Goal: Check status: Check status

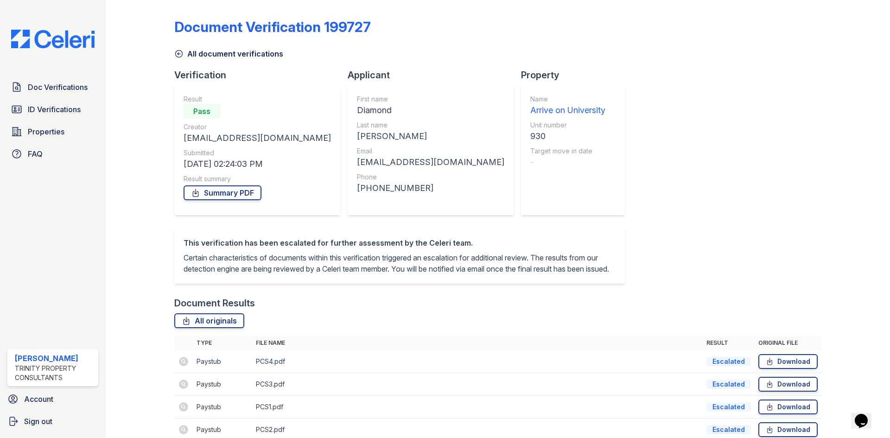
click at [182, 53] on icon at bounding box center [178, 53] width 9 height 9
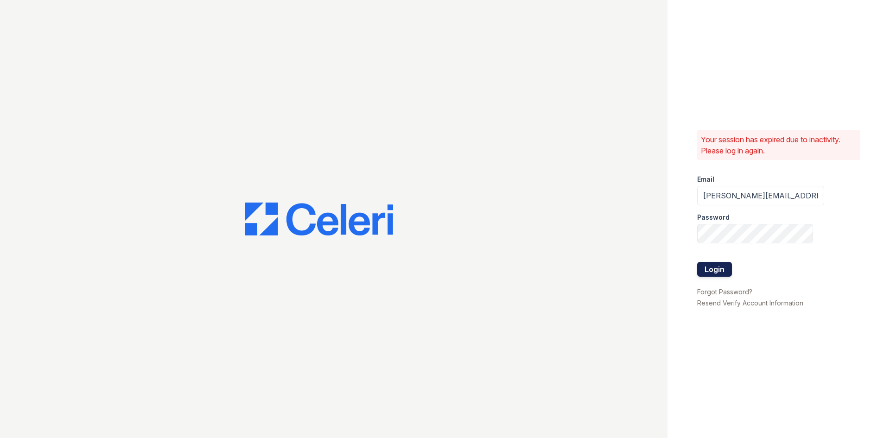
click at [705, 265] on button "Login" at bounding box center [714, 269] width 35 height 15
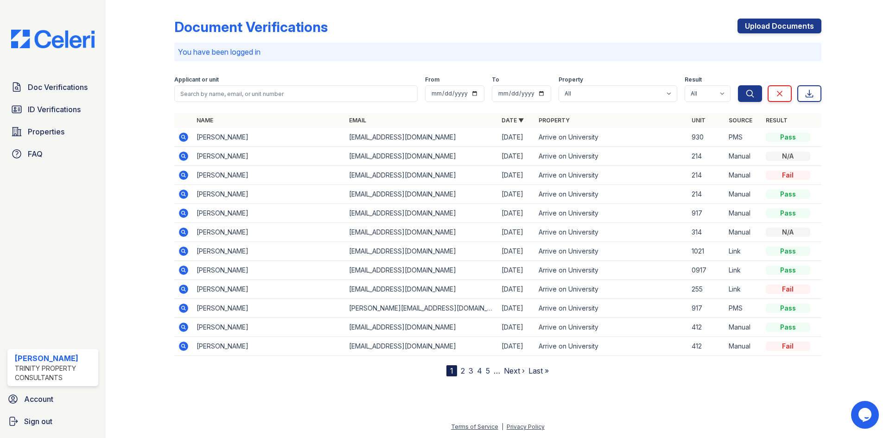
click at [181, 134] on icon at bounding box center [183, 137] width 9 height 9
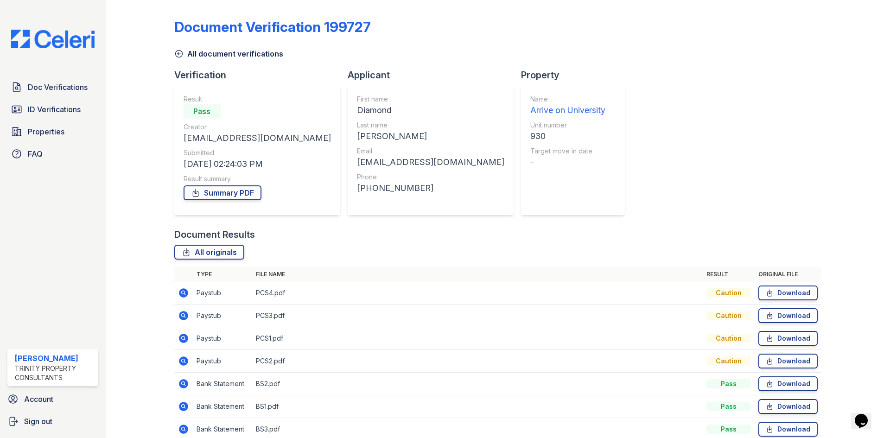
scroll to position [44, 0]
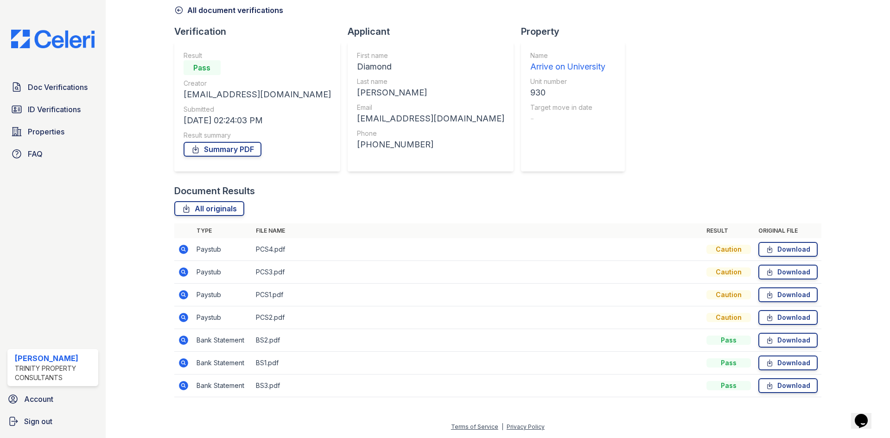
click at [187, 316] on icon at bounding box center [183, 317] width 9 height 9
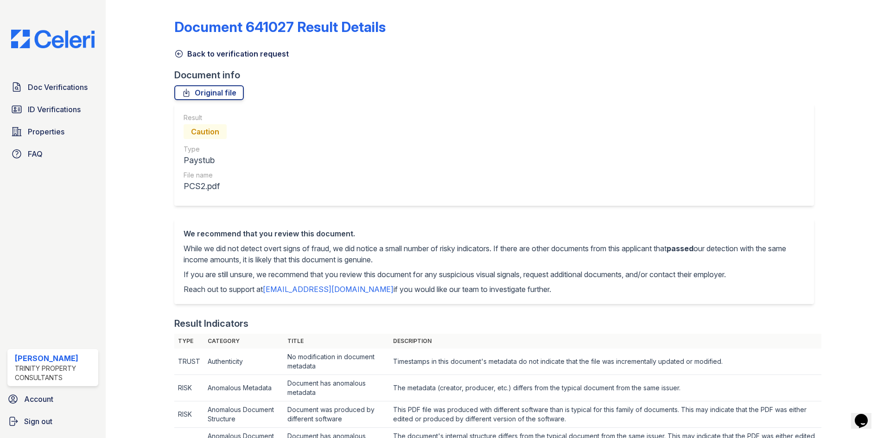
click at [179, 52] on icon at bounding box center [178, 53] width 9 height 9
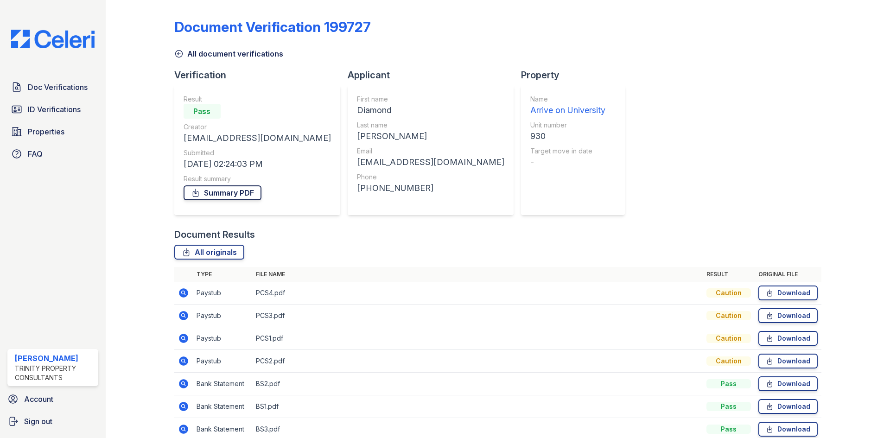
click at [219, 192] on link "Summary PDF" at bounding box center [223, 192] width 78 height 15
click at [49, 113] on span "ID Verifications" at bounding box center [54, 109] width 53 height 11
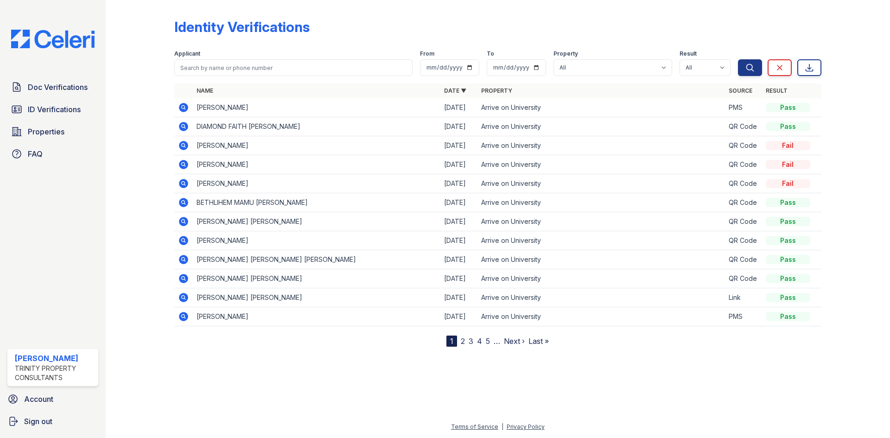
click at [181, 124] on icon at bounding box center [183, 126] width 9 height 9
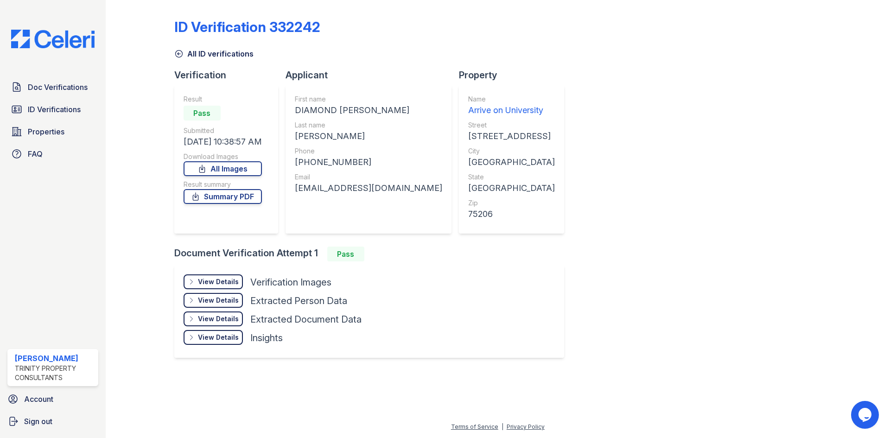
click at [210, 279] on div "View Details" at bounding box center [218, 281] width 41 height 9
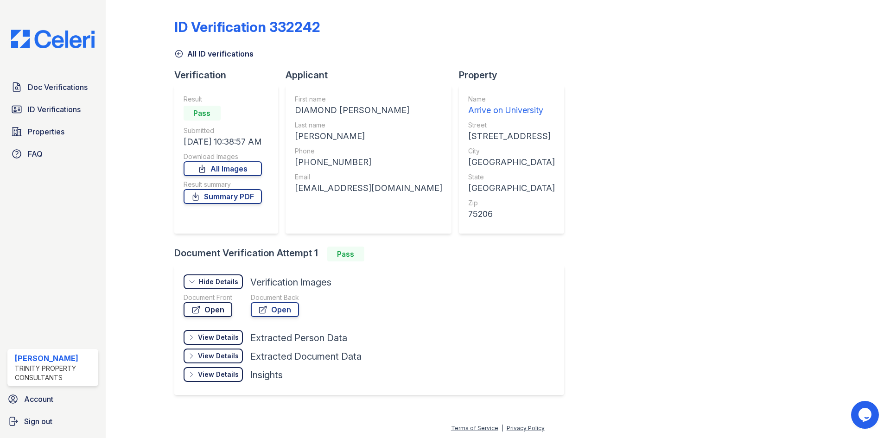
click at [216, 306] on link "Open" at bounding box center [208, 309] width 49 height 15
click at [222, 314] on link "Open" at bounding box center [208, 309] width 49 height 15
